Goal: Task Accomplishment & Management: Manage account settings

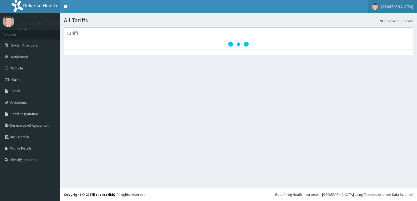
click at [415, 6] on link "[GEOGRAPHIC_DATA]" at bounding box center [392, 6] width 49 height 13
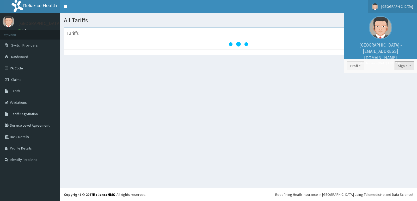
click at [404, 67] on link "Sign out" at bounding box center [404, 65] width 20 height 9
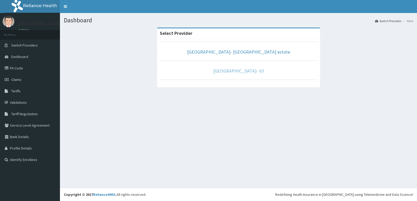
click at [233, 71] on link "[GEOGRAPHIC_DATA]- V/I" at bounding box center [238, 71] width 51 height 6
